Goal: Register for event/course

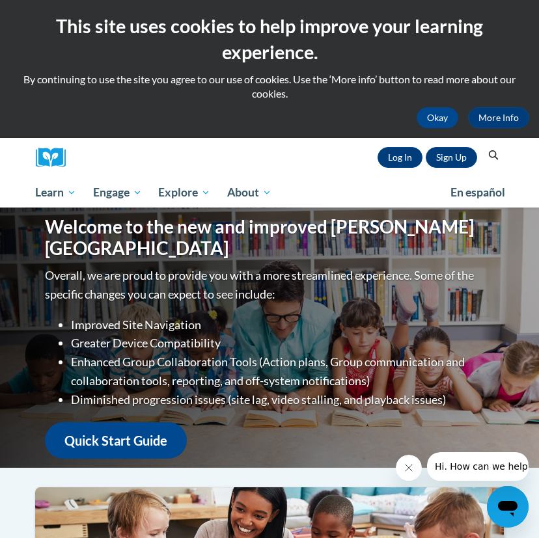
click at [205, 160] on div "Sign Up Log In Search Search..." at bounding box center [289, 158] width 428 height 40
click at [494, 153] on icon "Search" at bounding box center [494, 155] width 12 height 10
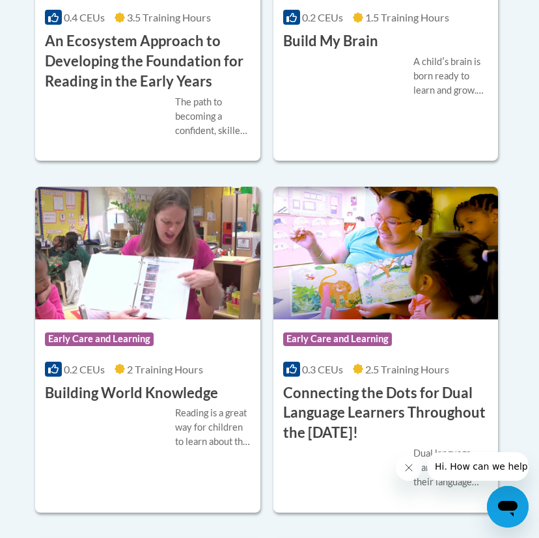
scroll to position [146, 0]
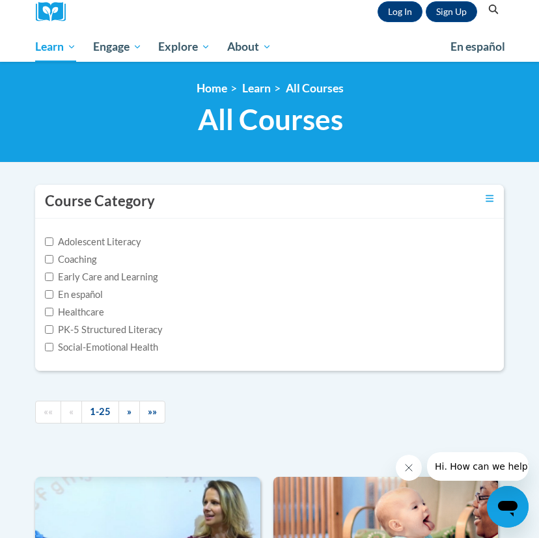
click at [486, 12] on button "Search" at bounding box center [494, 10] width 20 height 16
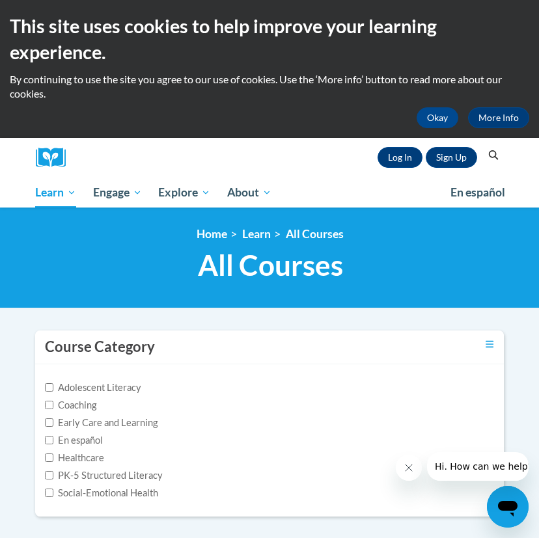
click at [493, 153] on icon "Search" at bounding box center [494, 155] width 12 height 10
click at [490, 342] on icon "Toggle collapse" at bounding box center [490, 345] width 8 height 10
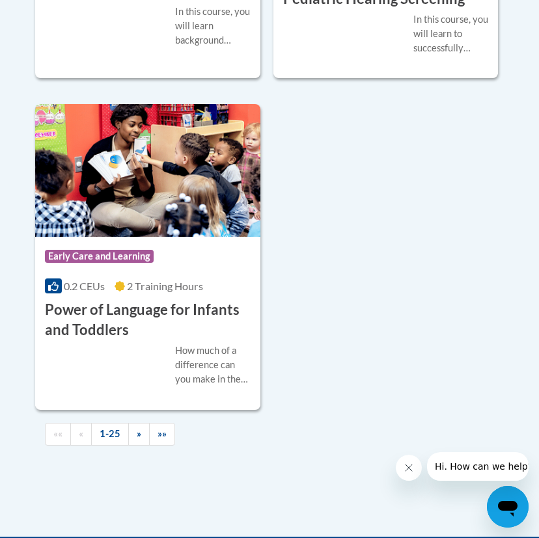
scroll to position [4390, 0]
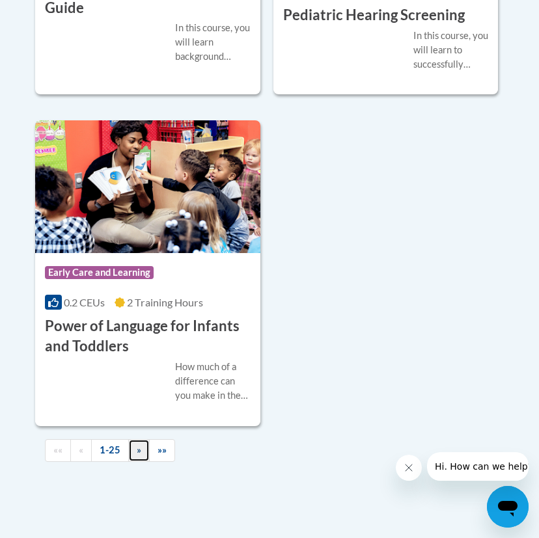
click at [137, 451] on span "»" at bounding box center [139, 450] width 5 height 11
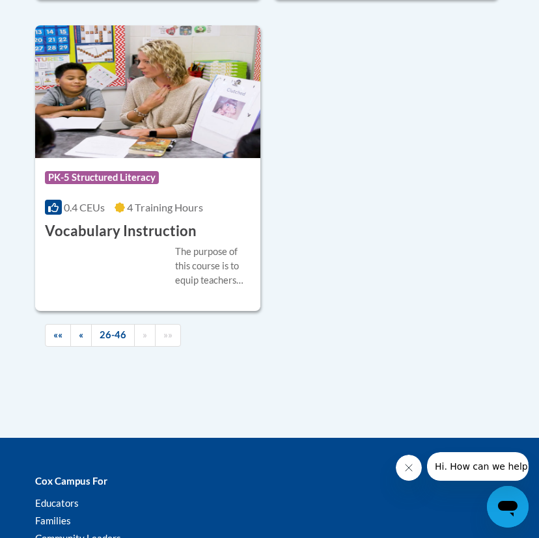
scroll to position [3526, 0]
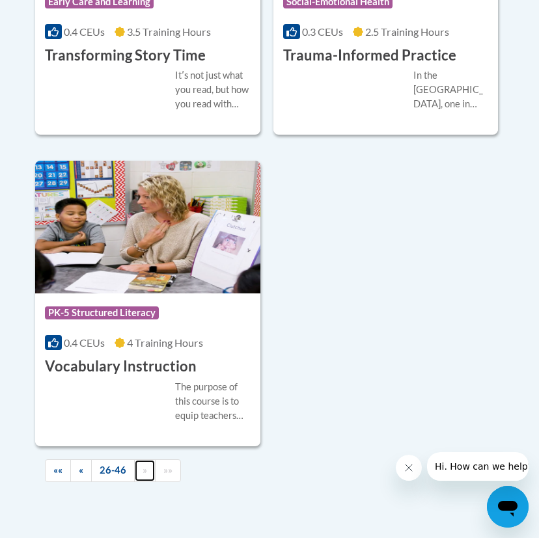
click at [143, 473] on span "»" at bounding box center [145, 470] width 5 height 11
click at [171, 471] on link "»»" at bounding box center [168, 471] width 26 height 23
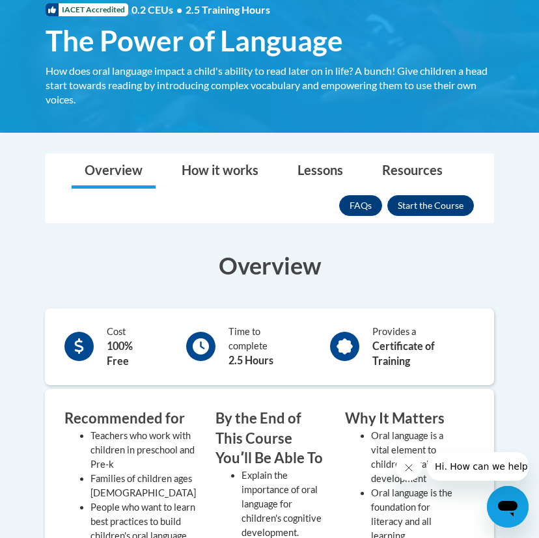
scroll to position [249, 0]
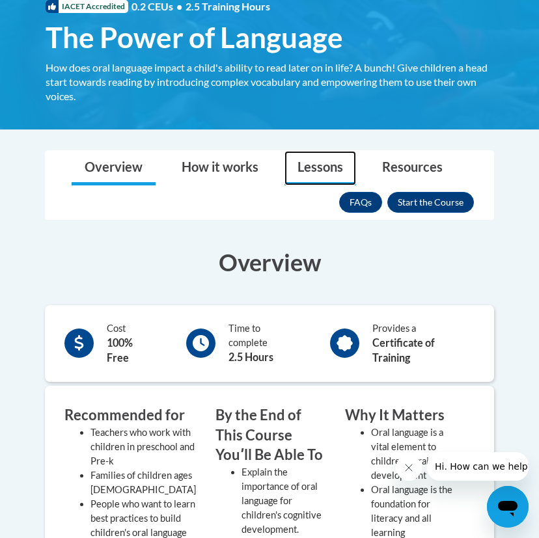
click at [324, 166] on link "Lessons" at bounding box center [321, 168] width 72 height 35
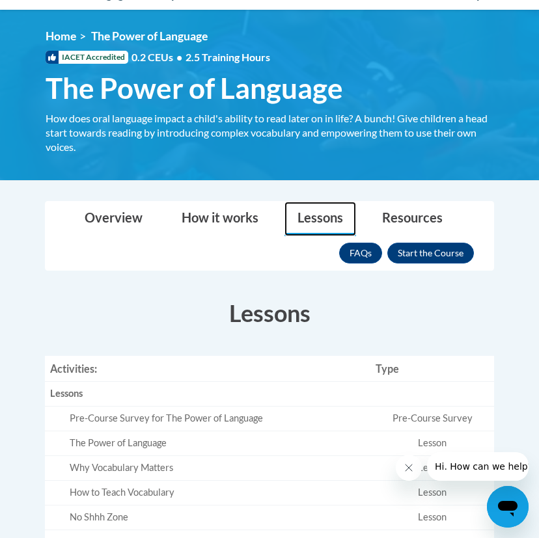
scroll to position [191, 0]
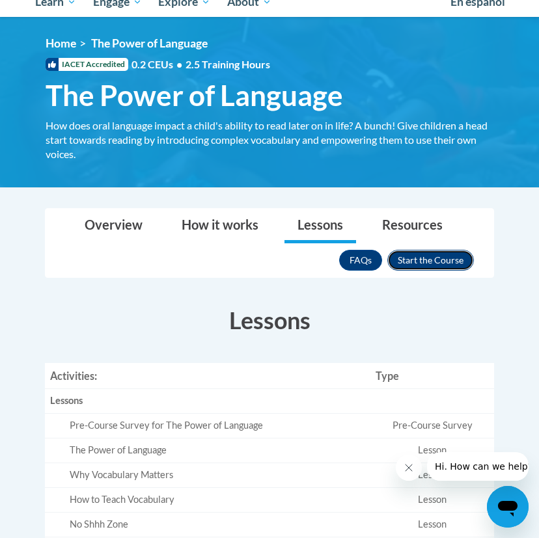
click at [445, 270] on button "Enroll" at bounding box center [430, 260] width 87 height 21
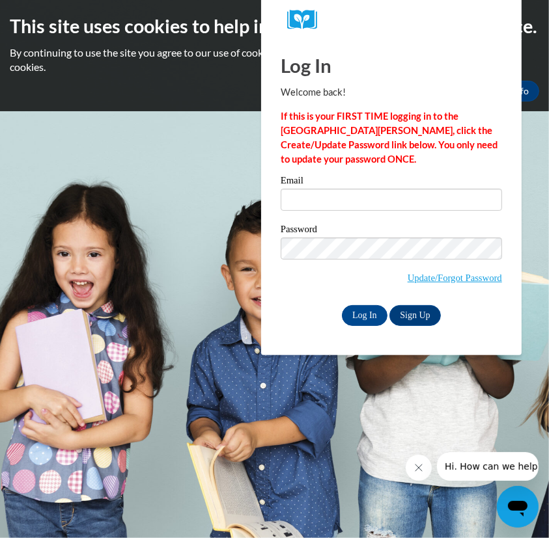
click at [372, 121] on strong "If this is your FIRST TIME logging in to the [GEOGRAPHIC_DATA][PERSON_NAME], cl…" at bounding box center [389, 138] width 217 height 54
click at [419, 314] on link "Sign Up" at bounding box center [414, 315] width 51 height 21
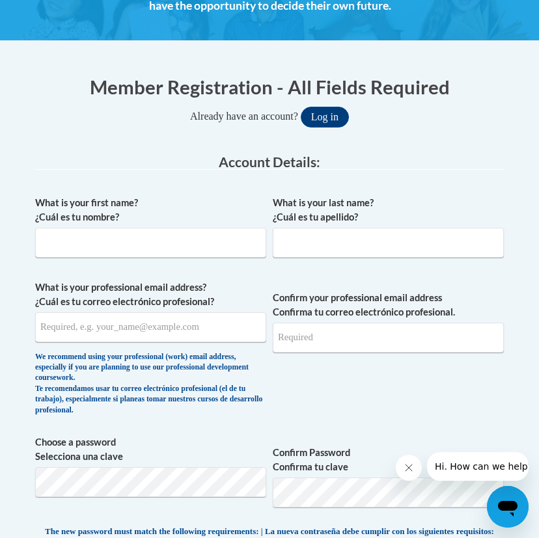
scroll to position [272, 0]
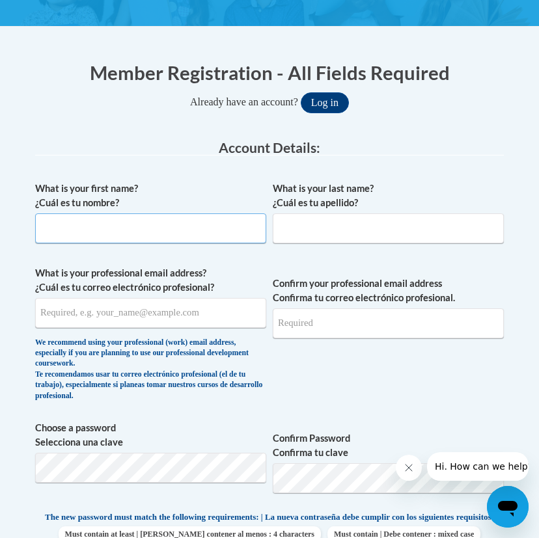
click at [103, 226] on input "What is your first name? ¿Cuál es tu nombre?" at bounding box center [150, 229] width 231 height 30
type input "[PERSON_NAME]"
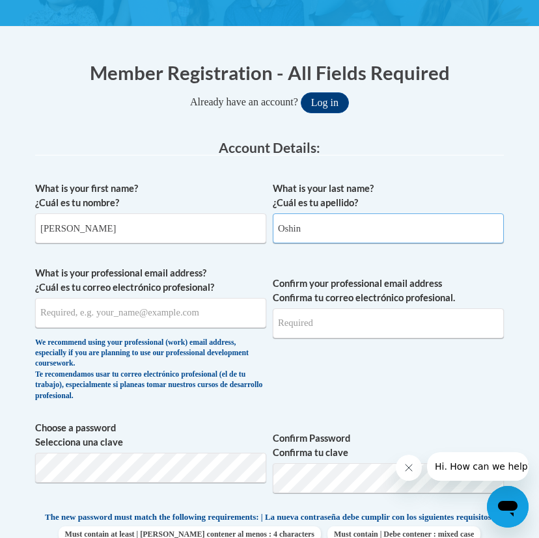
type input "[PERSON_NAME]"
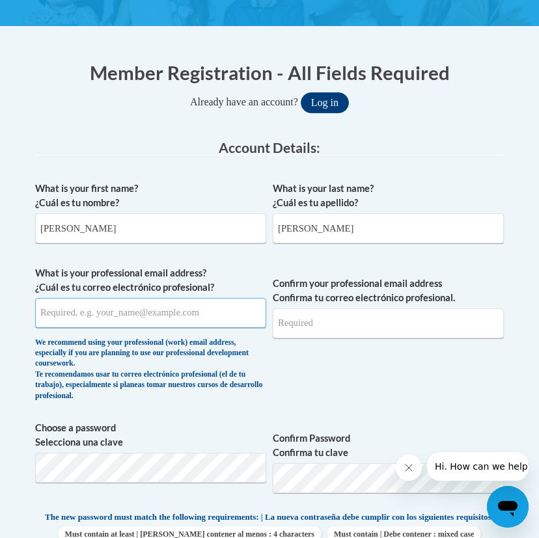
click at [112, 308] on input "What is your professional email address? ¿Cuál es tu correo electrónico profesi…" at bounding box center [150, 313] width 231 height 30
type input "[EMAIL_ADDRESS][DOMAIN_NAME]"
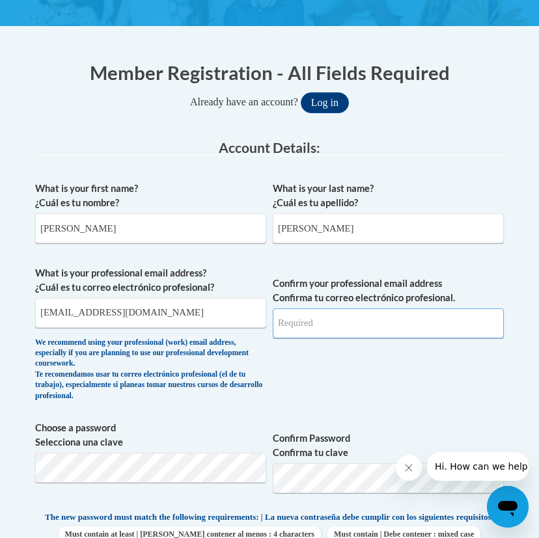
click at [383, 320] on input "Confirm your professional email address Confirma tu correo electrónico profesio…" at bounding box center [388, 324] width 231 height 30
type input "[EMAIL_ADDRESS][DOMAIN_NAME]"
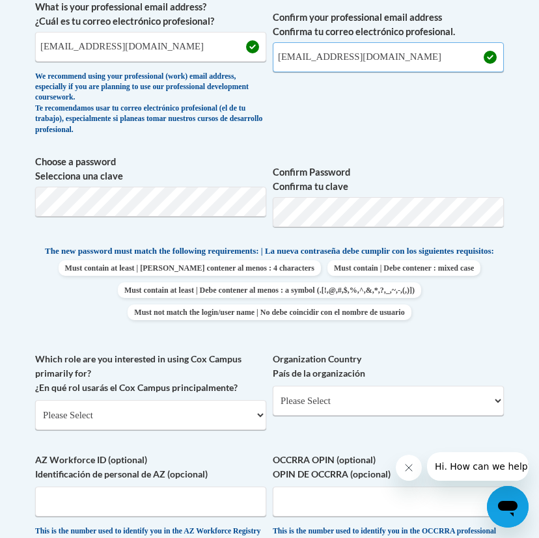
scroll to position [544, 0]
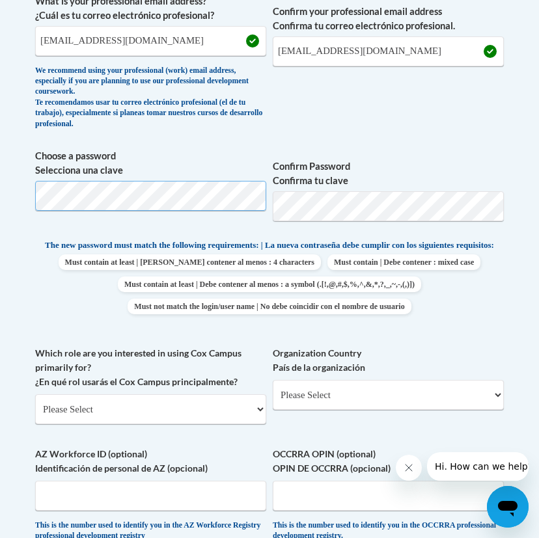
click at [1, 193] on body "This site uses cookies to help improve your learning experience. By continuing …" at bounding box center [269, 420] width 539 height 1928
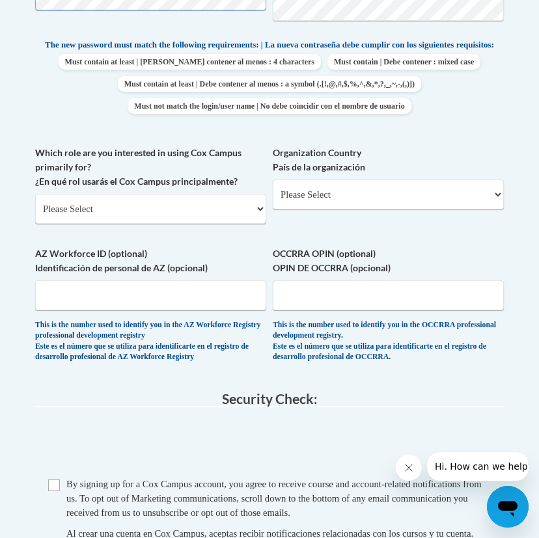
scroll to position [767, 0]
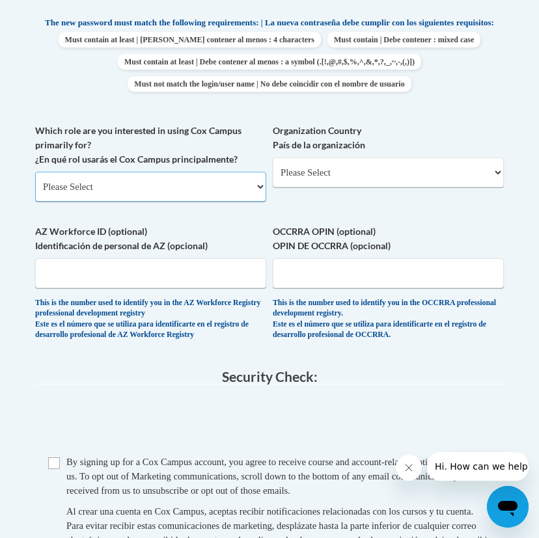
click at [183, 195] on select "Please Select College/University | Colegio/Universidad Community/Nonprofit Part…" at bounding box center [150, 187] width 231 height 30
select select "5a18ea06-2b54-4451-96f2-d152daf9eac5"
click at [35, 182] on select "Please Select College/University | Colegio/Universidad Community/Nonprofit Part…" at bounding box center [150, 187] width 231 height 30
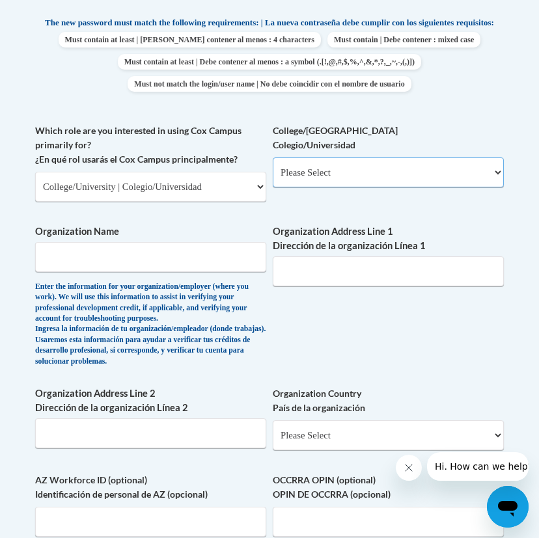
click at [376, 187] on select "Please Select College/University Staff | Empleado universitario College/Univers…" at bounding box center [388, 173] width 231 height 30
select select "99b32b07-cffc-426c-8bf6-0cd77760d84b"
click at [273, 167] on select "Please Select College/University Staff | Empleado universitario College/Univers…" at bounding box center [388, 173] width 231 height 30
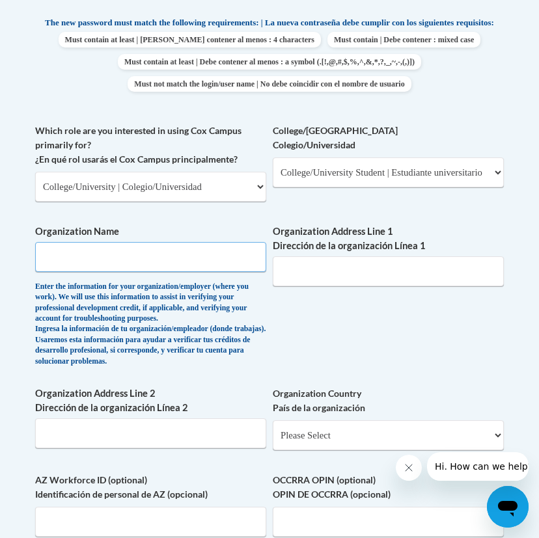
click at [64, 268] on input "Organization Name" at bounding box center [150, 257] width 231 height 30
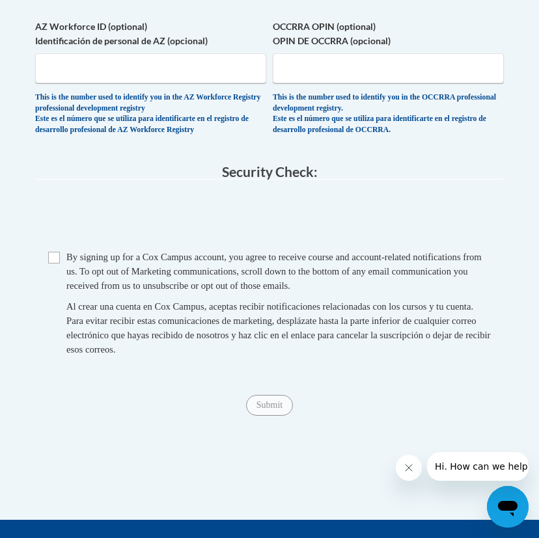
scroll to position [1223, 0]
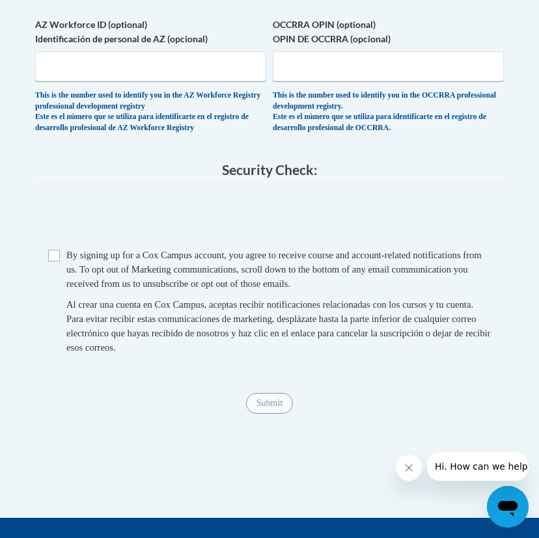
type input "[GEOGRAPHIC_DATA]"
click at [55, 294] on span "Checkbox By signing up for a Cox Campus account, you agree to receive course an…" at bounding box center [269, 308] width 443 height 120
click at [55, 262] on input "Checkbox" at bounding box center [54, 256] width 12 height 12
checkbox input "true"
click at [283, 414] on input "Submit" at bounding box center [269, 403] width 47 height 21
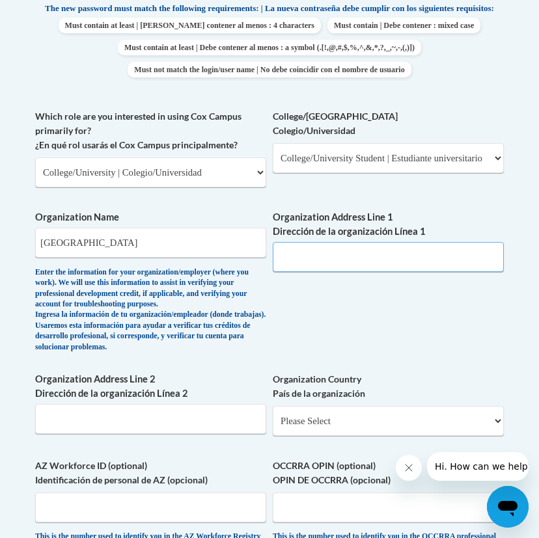
scroll to position [854, 0]
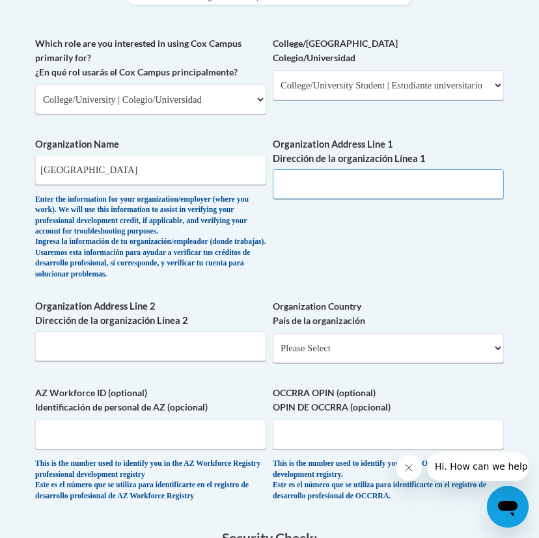
click at [407, 197] on input "Organization Address Line 1 Dirección de la organización Línea 1" at bounding box center [388, 184] width 231 height 30
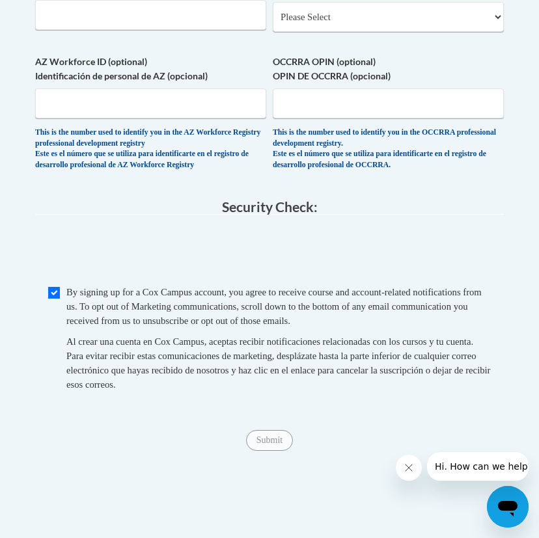
scroll to position [1184, 0]
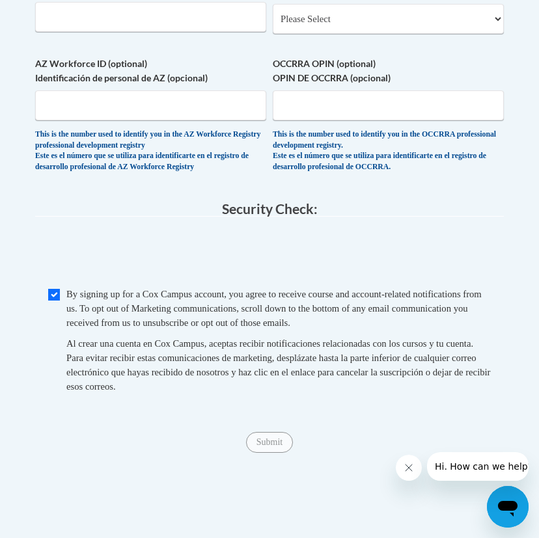
type input "1300 Eagle Road, St. Davids, PA 19087"
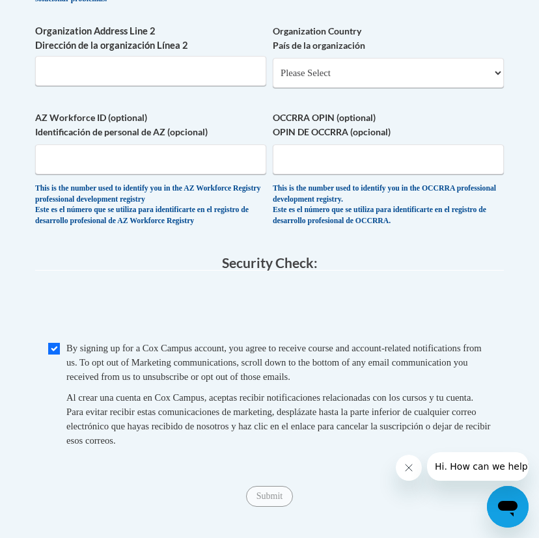
scroll to position [1136, 0]
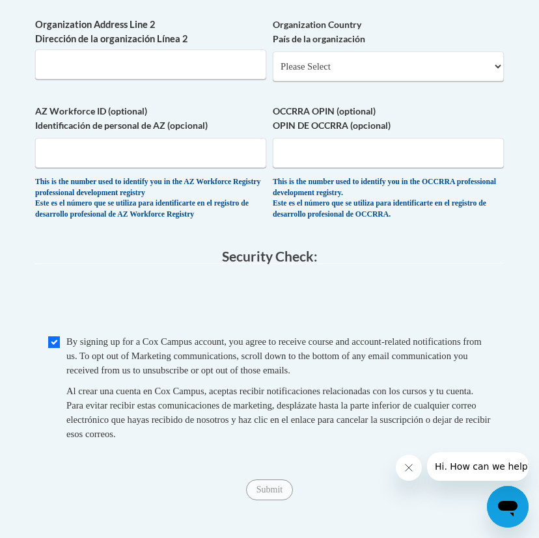
click at [406, 471] on icon "Close message from company" at bounding box center [408, 468] width 10 height 10
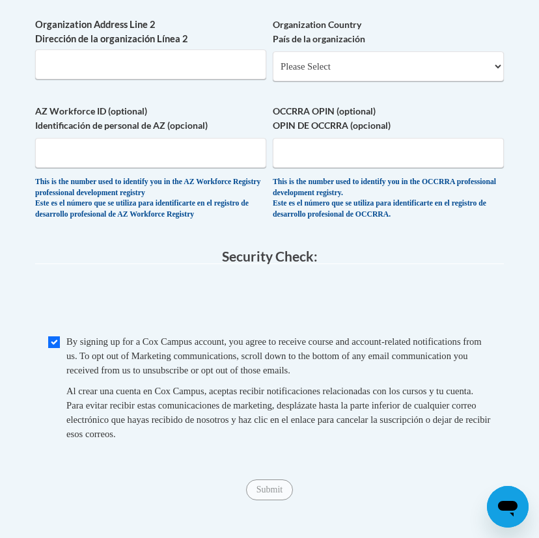
click at [54, 348] on input "Checkbox" at bounding box center [54, 343] width 12 height 12
checkbox input "true"
click at [270, 501] on input "Submit" at bounding box center [269, 490] width 47 height 21
click at [278, 501] on input "Submit" at bounding box center [269, 490] width 47 height 21
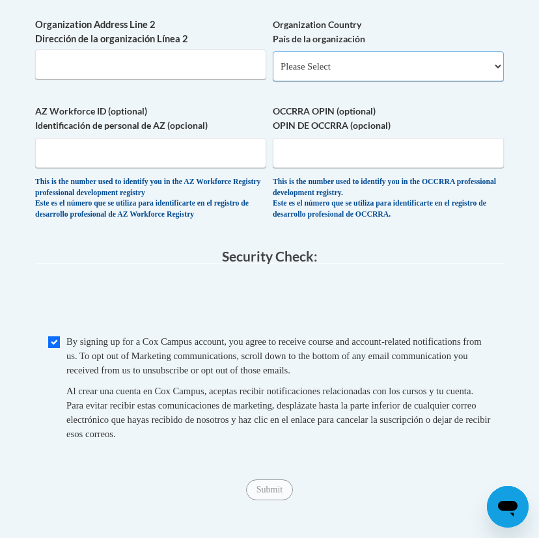
click at [393, 81] on select "Please Select United States | Estados Unidos Outside of the United States | Fue…" at bounding box center [388, 66] width 231 height 30
select select "ad49bcad-a171-4b2e-b99c-48b446064914"
click at [273, 81] on select "Please Select United States | Estados Unidos Outside of the United States | Fue…" at bounding box center [388, 66] width 231 height 30
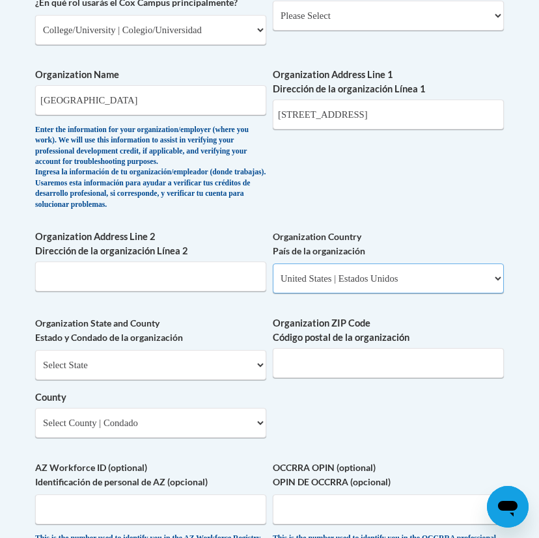
scroll to position [758, 0]
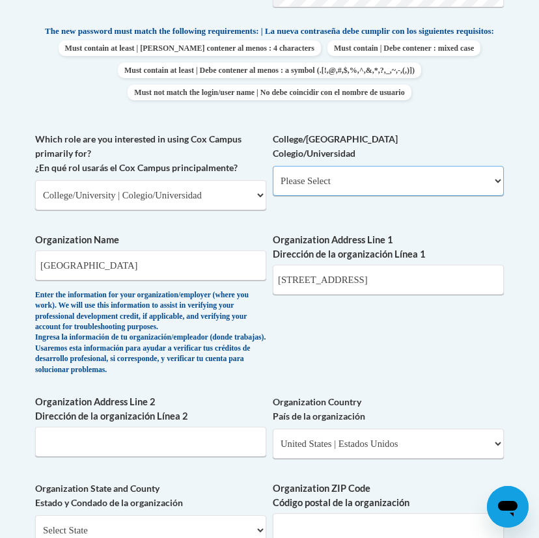
click at [387, 193] on select "Please Select College/University Staff | Empleado universitario College/Univers…" at bounding box center [388, 181] width 231 height 30
select select "99b32b07-cffc-426c-8bf6-0cd77760d84b"
click at [273, 176] on select "Please Select College/University Staff | Empleado universitario College/Univers…" at bounding box center [388, 181] width 231 height 30
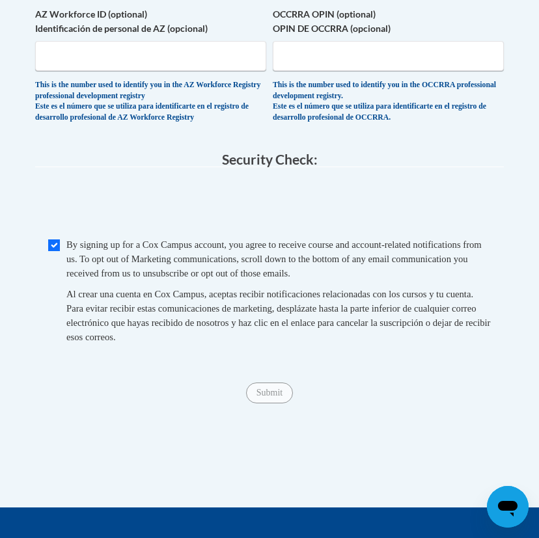
scroll to position [1400, 0]
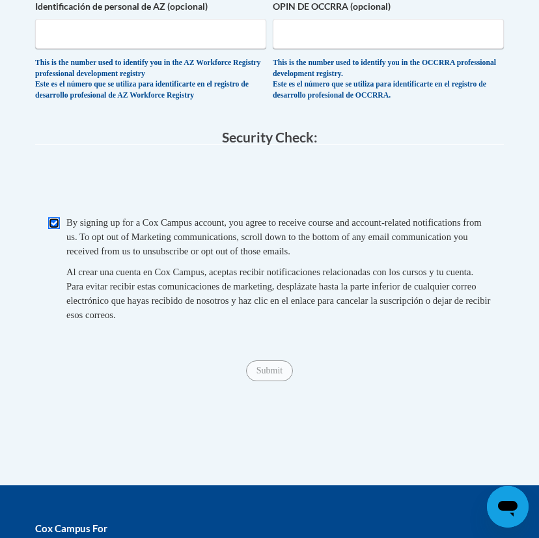
click at [57, 229] on input "Checkbox" at bounding box center [54, 223] width 12 height 12
checkbox input "true"
click at [281, 382] on input "Submit" at bounding box center [269, 371] width 47 height 21
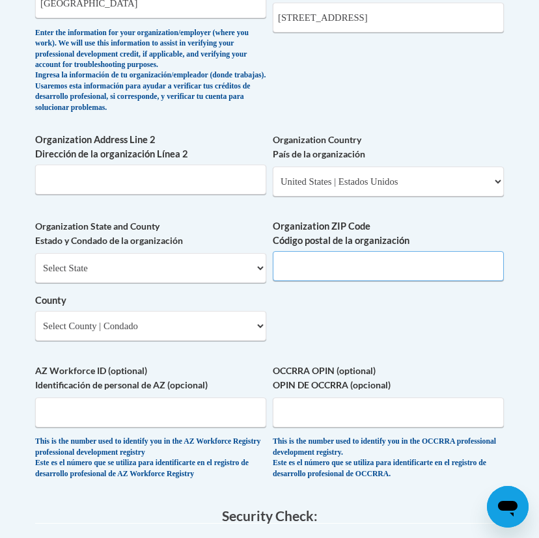
scroll to position [996, 0]
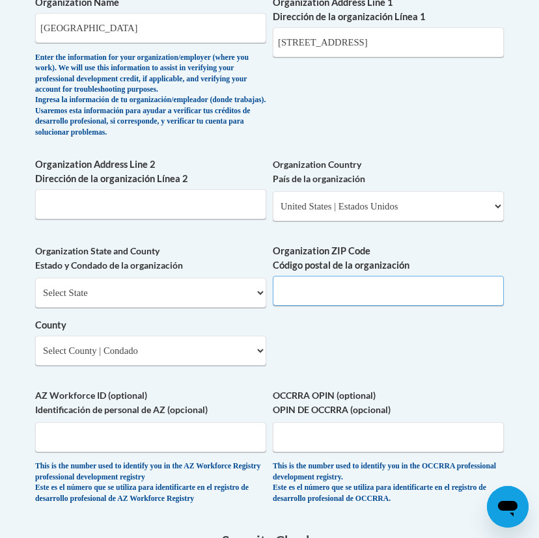
click at [329, 306] on input "Organization ZIP Code Código postal de la organización" at bounding box center [388, 291] width 231 height 30
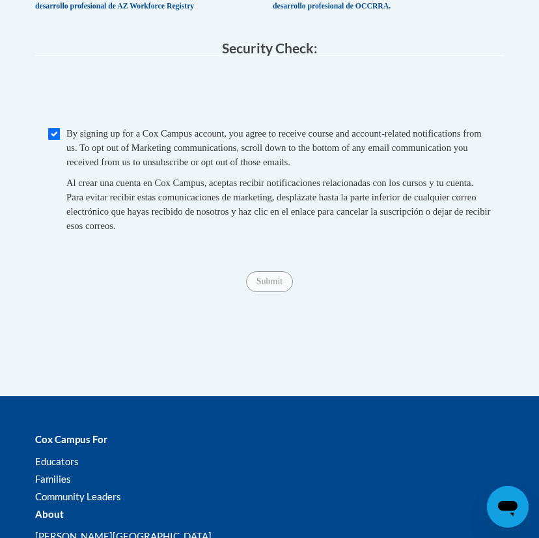
scroll to position [1295, 0]
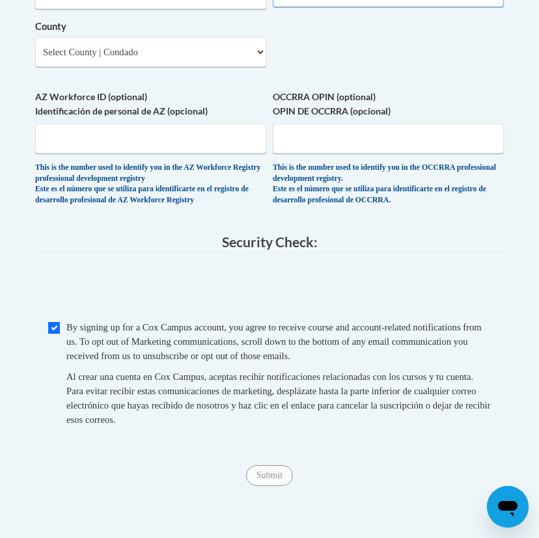
type input "17112"
click at [57, 334] on input "Checkbox" at bounding box center [54, 328] width 12 height 12
checkbox input "true"
click at [267, 486] on input "Submit" at bounding box center [269, 475] width 47 height 21
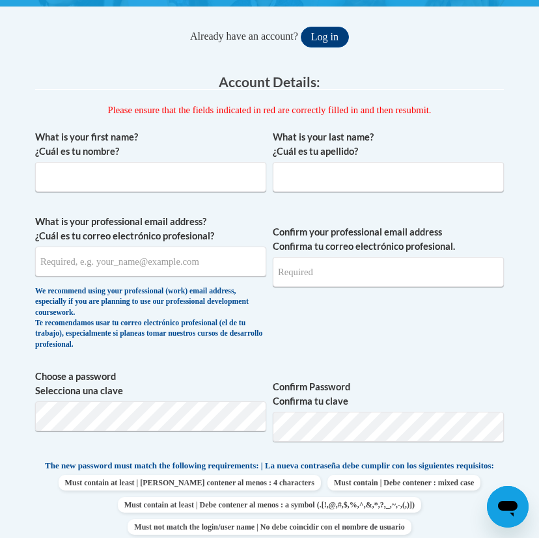
scroll to position [256, 0]
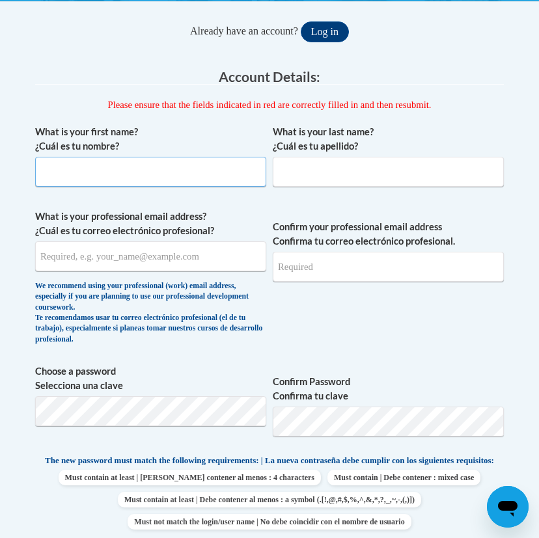
click at [87, 169] on input "What is your first name? ¿Cuál es tu nombre?" at bounding box center [150, 172] width 231 height 30
type input "[PERSON_NAME]"
type input "[EMAIL_ADDRESS][DOMAIN_NAME]"
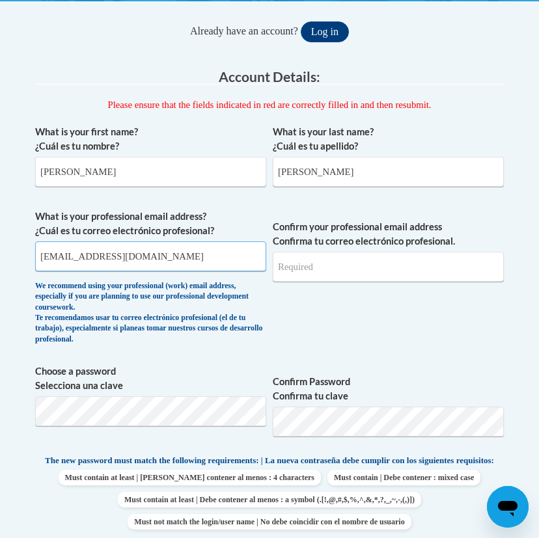
type input "[EMAIL_ADDRESS][DOMAIN_NAME]"
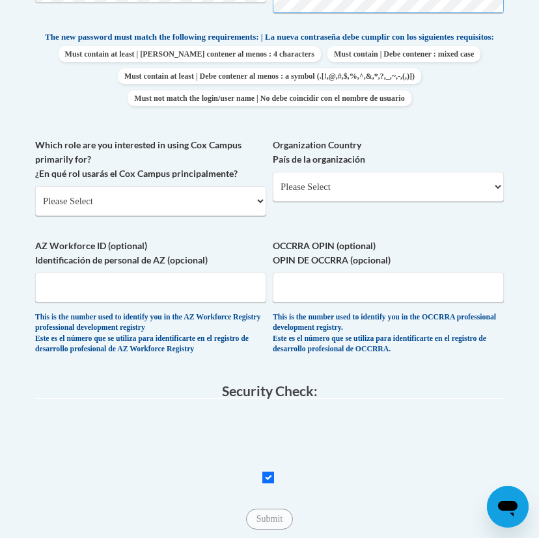
scroll to position [682, 0]
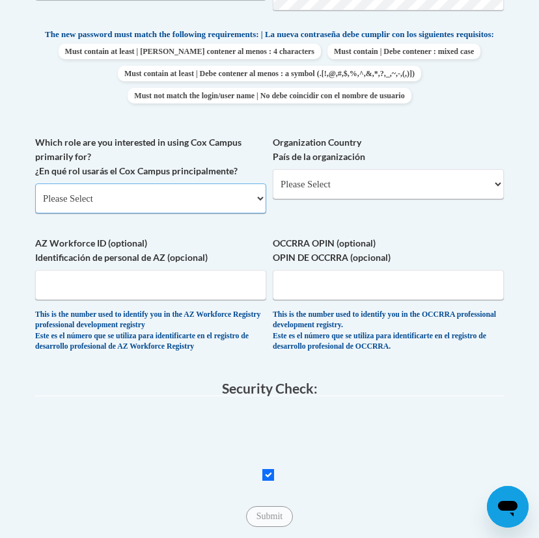
click at [163, 213] on select "Please Select College/University | Colegio/Universidad Community/Nonprofit Part…" at bounding box center [150, 199] width 231 height 30
select select "5a18ea06-2b54-4451-96f2-d152daf9eac5"
click at [35, 194] on select "Please Select College/University | Colegio/Universidad Community/Nonprofit Part…" at bounding box center [150, 199] width 231 height 30
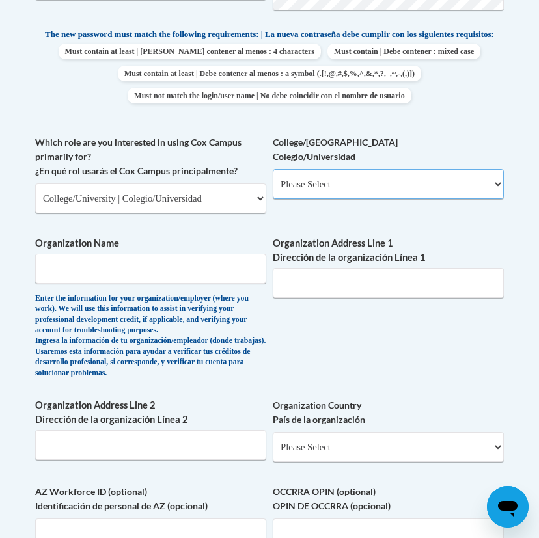
click at [355, 199] on select "Please Select College/University Staff | Empleado universitario College/Univers…" at bounding box center [388, 184] width 231 height 30
select select "99b32b07-cffc-426c-8bf6-0cd77760d84b"
click at [273, 180] on select "Please Select College/University Staff | Empleado universitario College/Univers…" at bounding box center [388, 184] width 231 height 30
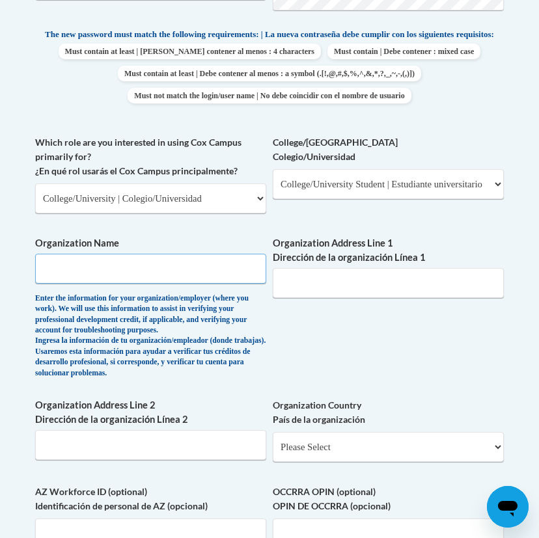
click at [176, 273] on input "Organization Name" at bounding box center [150, 269] width 231 height 30
type input "[GEOGRAPHIC_DATA]"
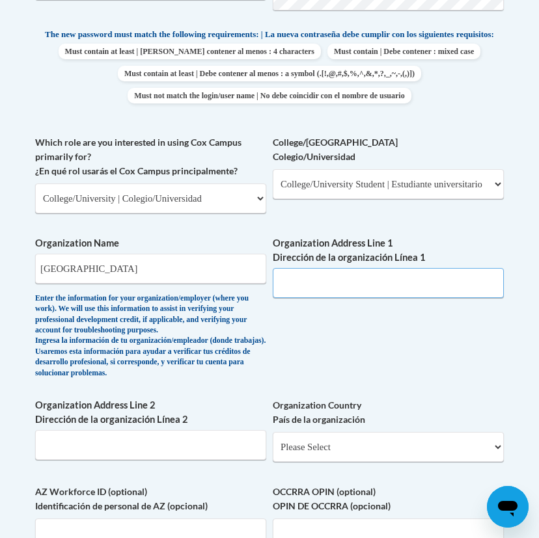
click at [366, 298] on input "Organization Address Line 1 Dirección de la organización Línea 1" at bounding box center [388, 283] width 231 height 30
type input "[STREET_ADDRESS]"
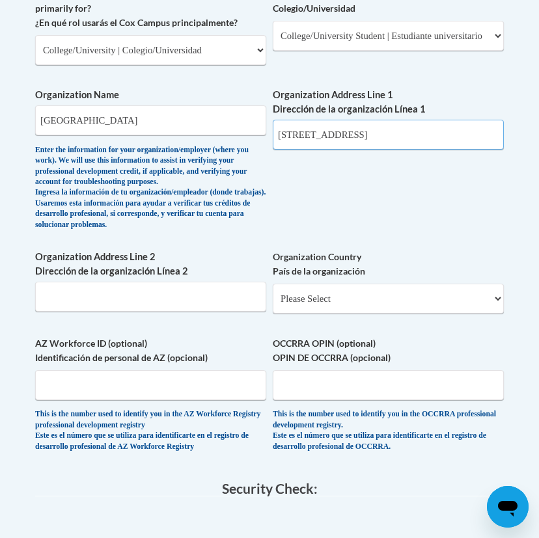
scroll to position [858, 0]
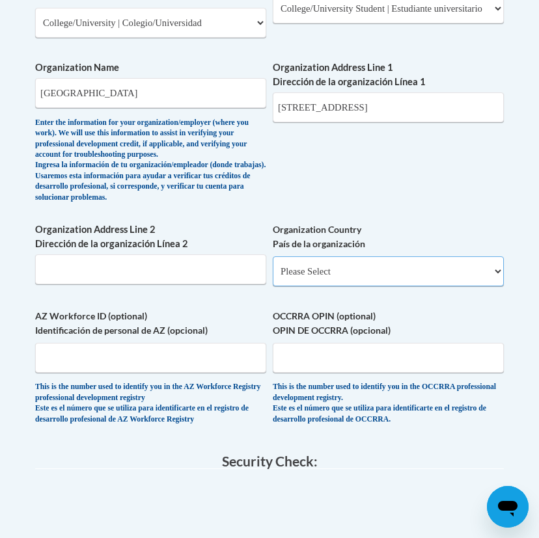
click at [398, 286] on select "Please Select [GEOGRAPHIC_DATA] | [GEOGRAPHIC_DATA] Outside of [GEOGRAPHIC_DATA…" at bounding box center [388, 272] width 231 height 30
select select "ad49bcad-a171-4b2e-b99c-48b446064914"
click at [273, 286] on select "Please Select [GEOGRAPHIC_DATA] | [GEOGRAPHIC_DATA] Outside of [GEOGRAPHIC_DATA…" at bounding box center [388, 272] width 231 height 30
select select
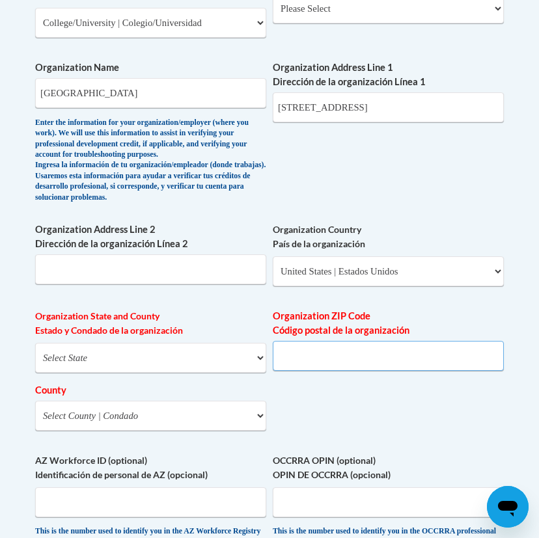
click at [372, 371] on input "Organization ZIP Code Código postal de la organización" at bounding box center [388, 356] width 231 height 30
type input "17112"
click at [145, 373] on select "Select State [US_STATE] [US_STATE] [US_STATE] [US_STATE] [US_STATE] [US_STATE] …" at bounding box center [150, 358] width 231 height 30
select select "[US_STATE]"
click at [35, 373] on select "Select State [US_STATE] [US_STATE] [US_STATE] [US_STATE] [US_STATE] [US_STATE] …" at bounding box center [150, 358] width 231 height 30
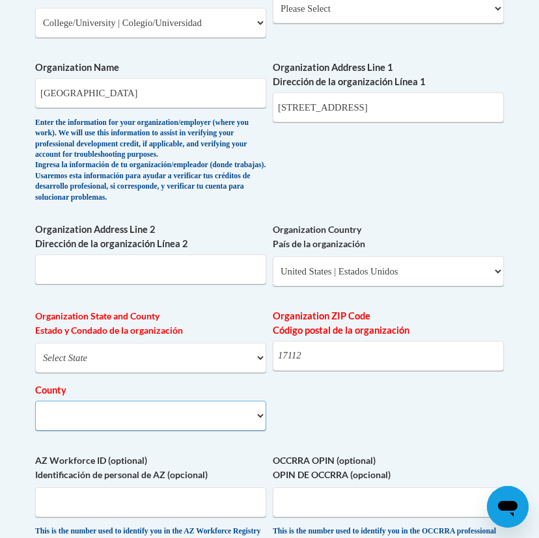
click at [143, 431] on select "County" at bounding box center [150, 416] width 231 height 30
select select "Dauphin"
click at [35, 431] on select "Select County [GEOGRAPHIC_DATA] [GEOGRAPHIC_DATA] [PERSON_NAME] [PERSON_NAME] […" at bounding box center [150, 416] width 231 height 30
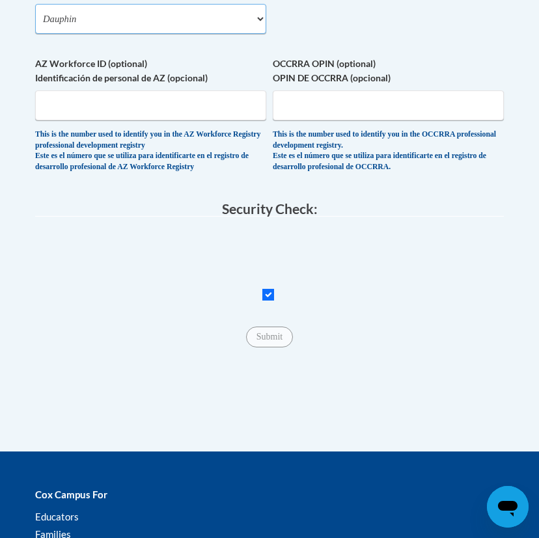
scroll to position [1273, 0]
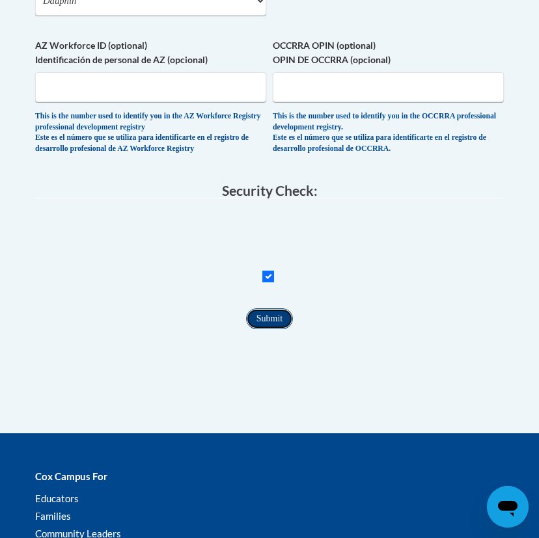
click at [275, 329] on input "Submit" at bounding box center [269, 319] width 47 height 21
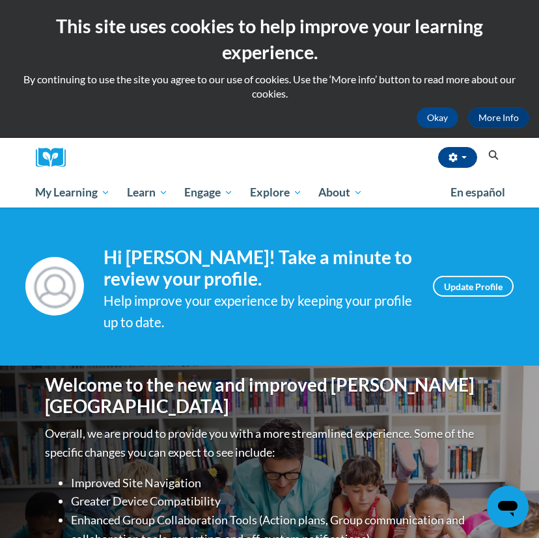
click at [495, 160] on icon "Search" at bounding box center [494, 155] width 12 height 10
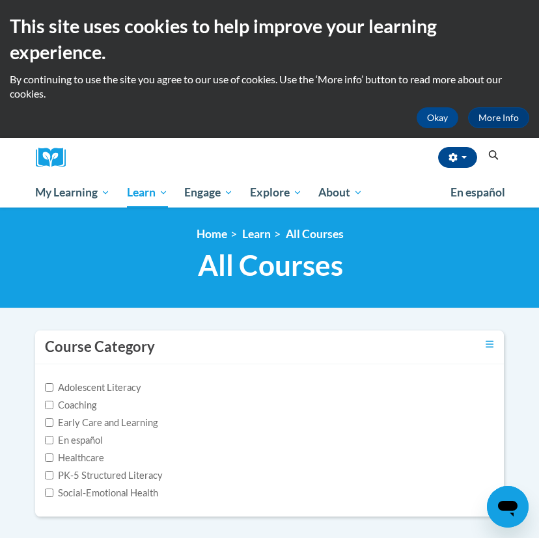
click at [493, 159] on icon "Search" at bounding box center [494, 155] width 12 height 10
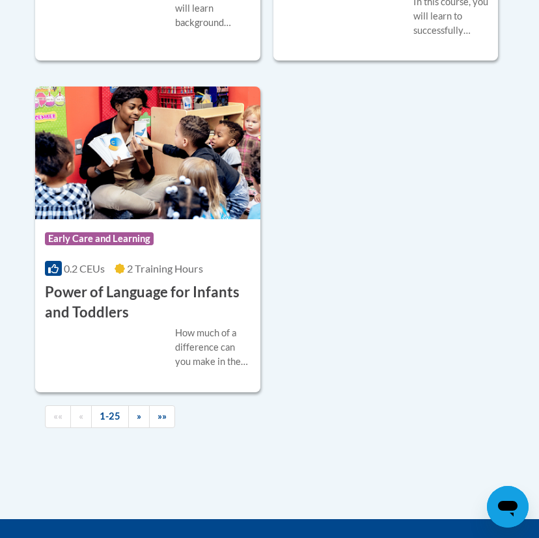
scroll to position [4622, 0]
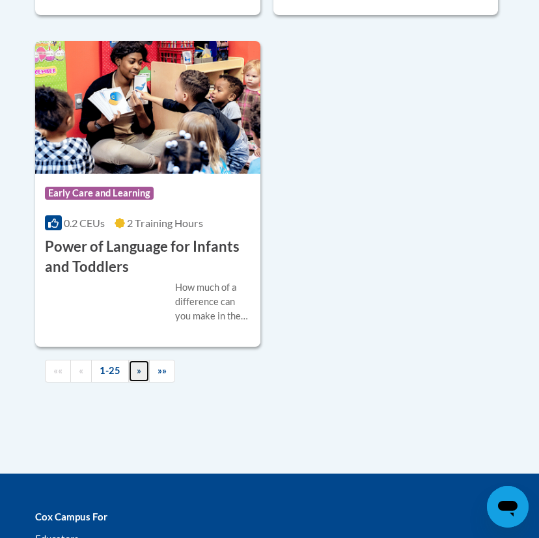
click at [137, 374] on span "»" at bounding box center [139, 370] width 5 height 11
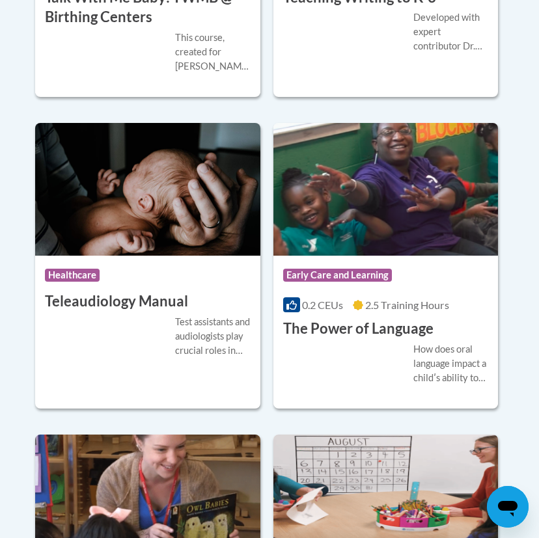
scroll to position [3127, 0]
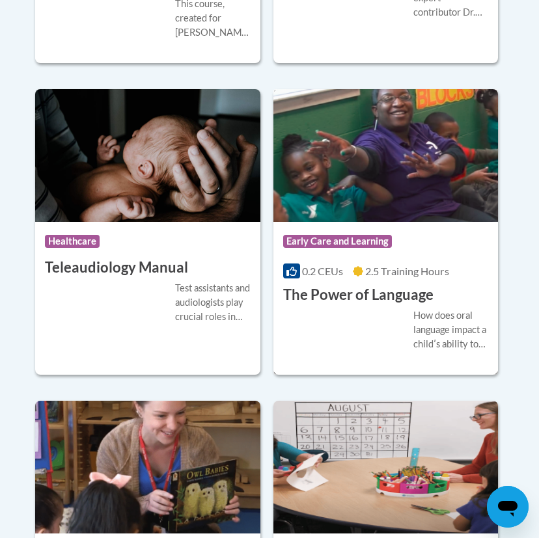
click at [344, 163] on img at bounding box center [385, 155] width 225 height 133
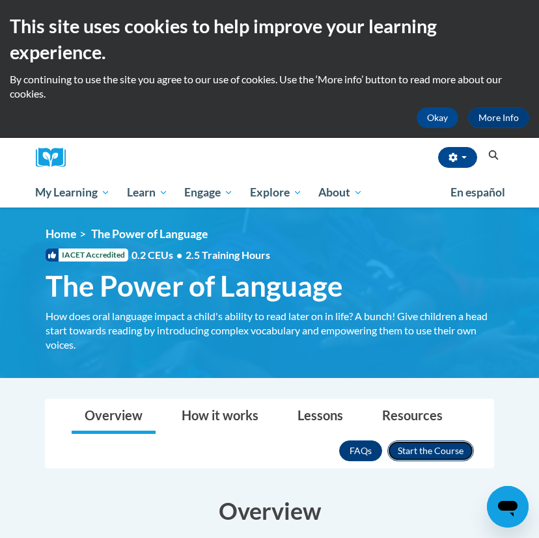
click at [441, 447] on button "Enroll" at bounding box center [430, 451] width 87 height 21
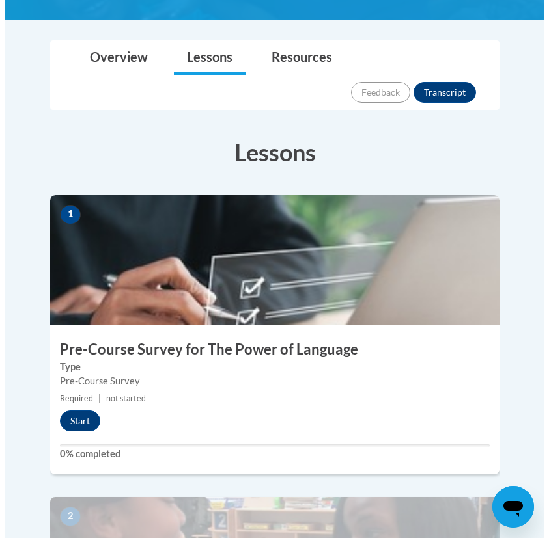
scroll to position [337, 0]
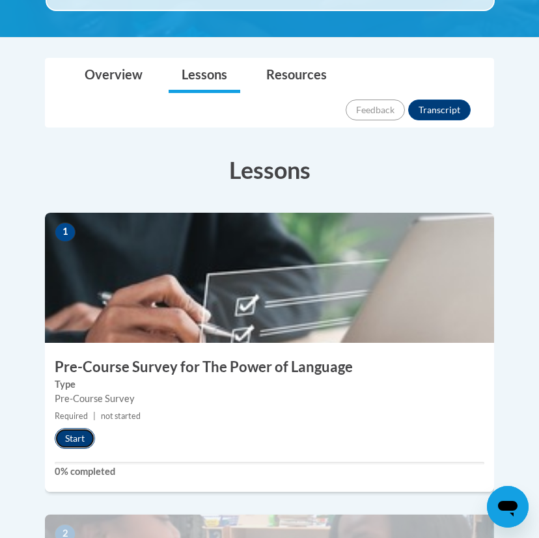
click at [67, 428] on button "Start" at bounding box center [75, 438] width 40 height 21
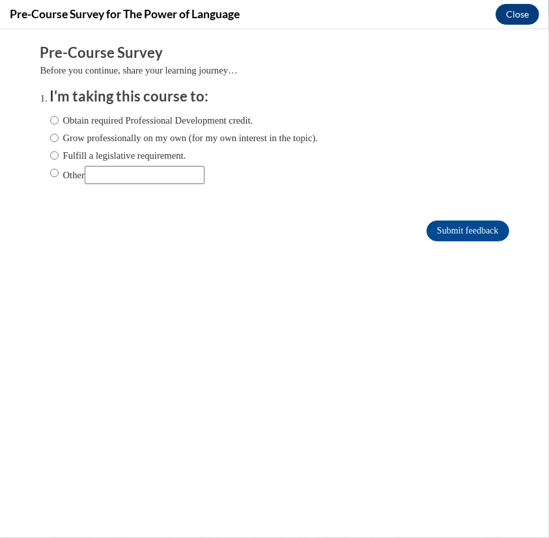
scroll to position [0, 0]
click at [107, 174] on input "Other" at bounding box center [145, 174] width 120 height 18
type input "f"
click at [173, 174] on input "Other" at bounding box center [145, 174] width 120 height 18
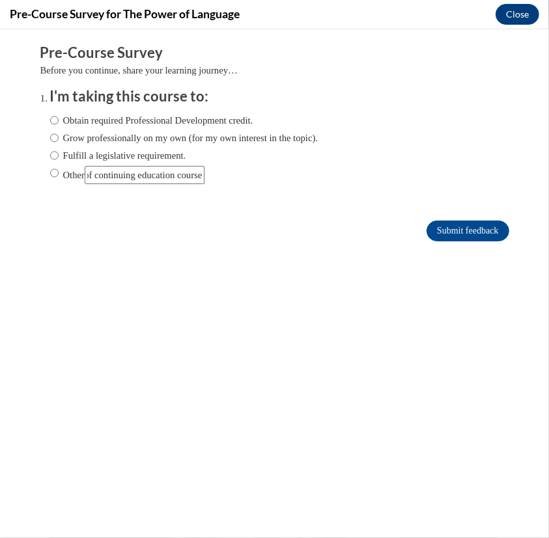
type input "as part of continuing education course"
click at [50, 171] on input "Other" at bounding box center [54, 172] width 8 height 14
radio input "true"
click at [460, 230] on input "Submit feedback" at bounding box center [467, 230] width 82 height 21
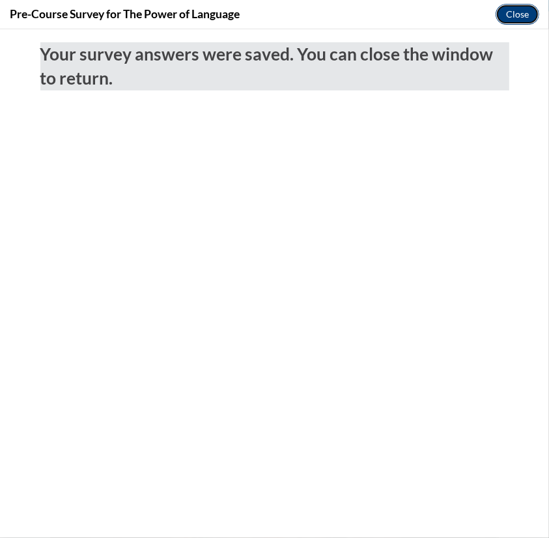
click at [520, 13] on button "Close" at bounding box center [517, 14] width 44 height 21
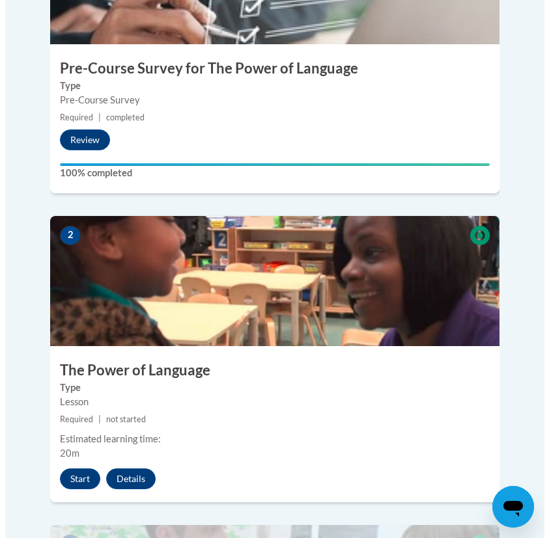
scroll to position [704, 0]
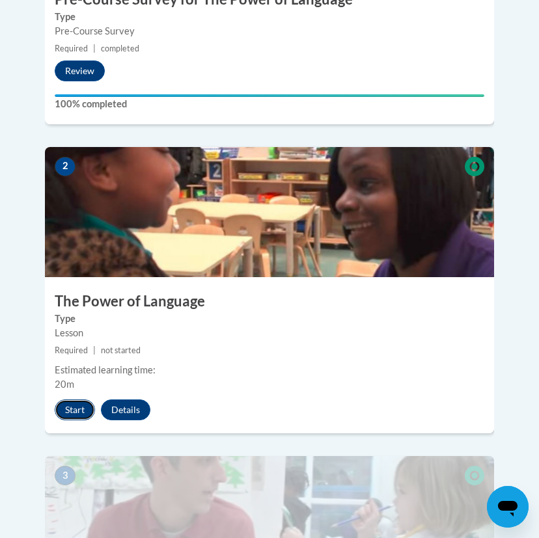
click at [74, 400] on button "Start" at bounding box center [75, 410] width 40 height 21
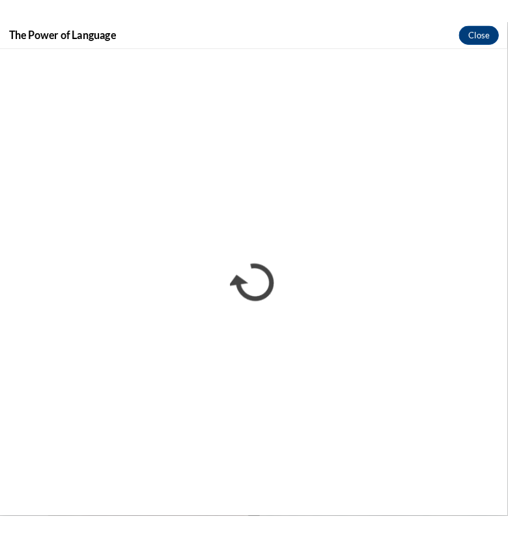
scroll to position [730, 0]
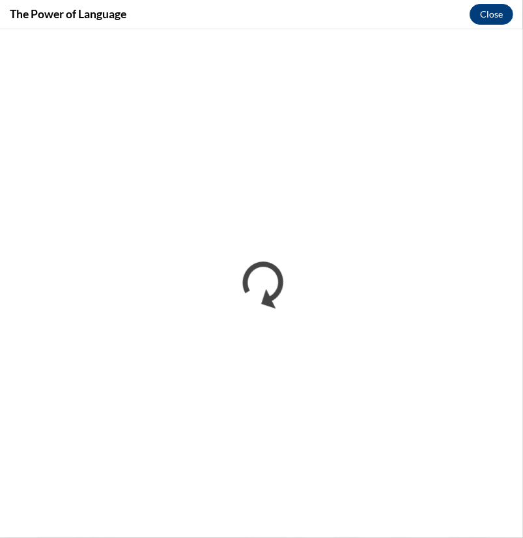
click at [333, 14] on div "The Power of Language Close" at bounding box center [261, 14] width 523 height 29
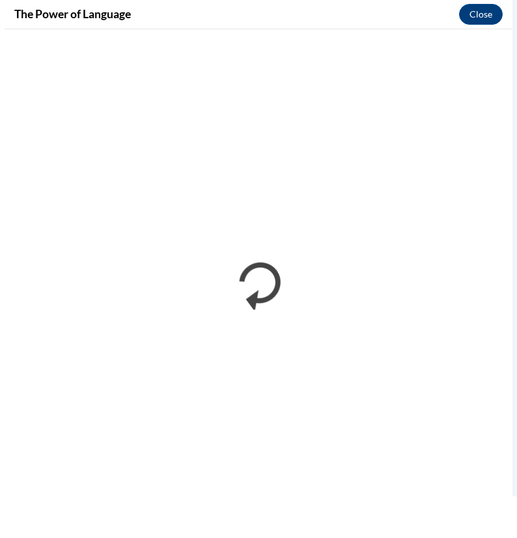
scroll to position [0, 0]
